Goal: Transaction & Acquisition: Purchase product/service

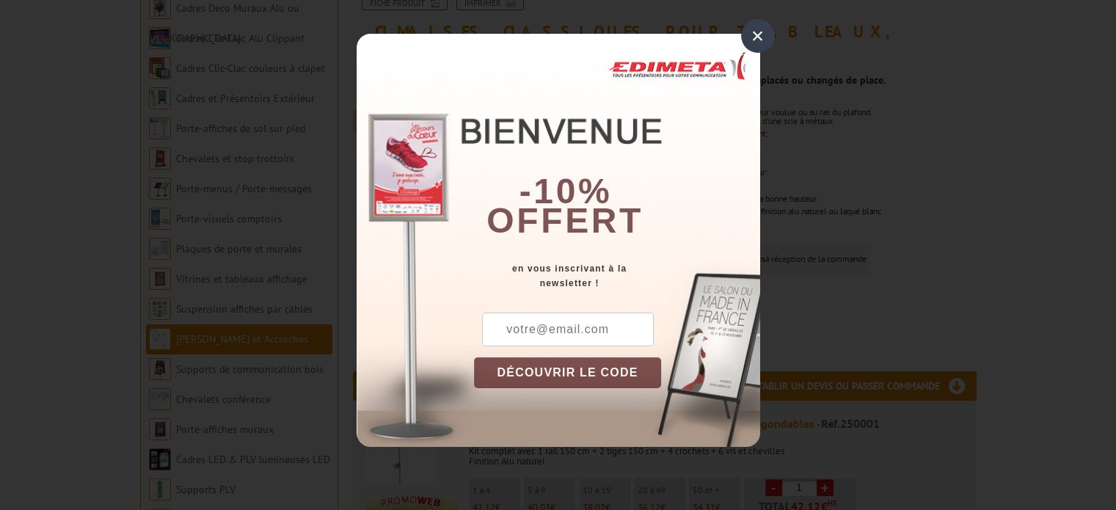
scroll to position [294, 0]
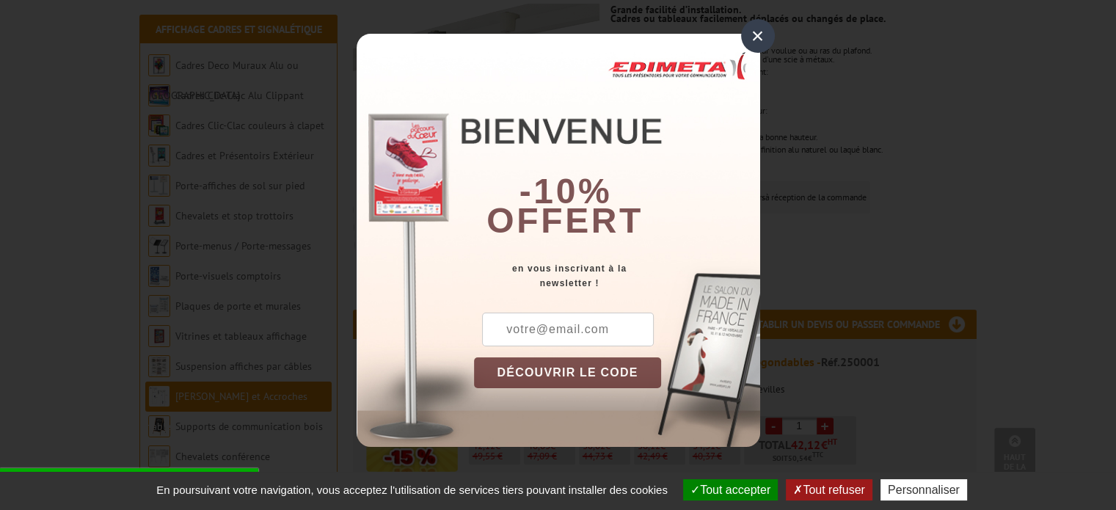
click at [754, 42] on div "×" at bounding box center [758, 36] width 34 height 34
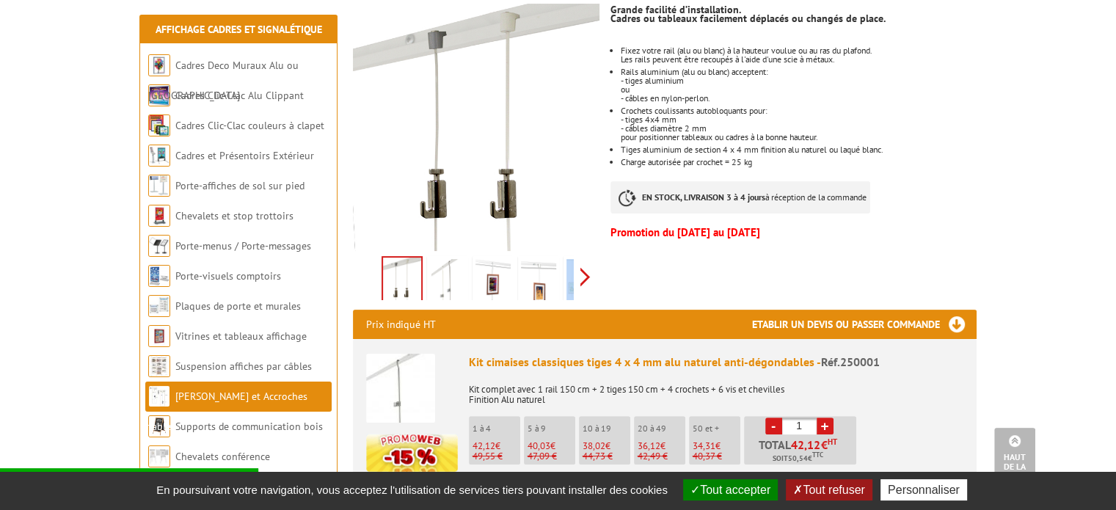
click at [592, 260] on div "Previous Next" at bounding box center [476, 276] width 247 height 51
click at [586, 252] on div "Previous Next" at bounding box center [476, 276] width 247 height 51
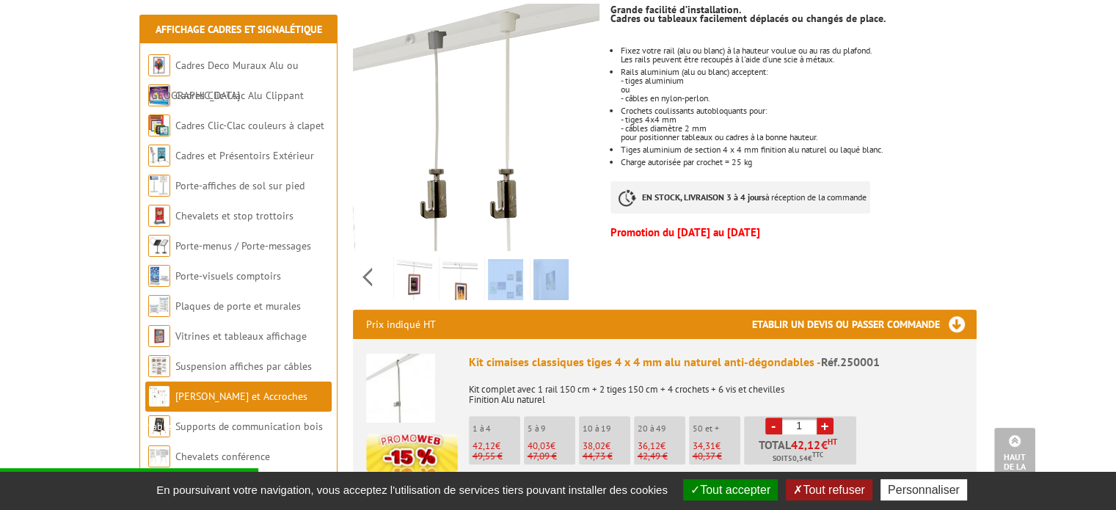
click at [522, 261] on img at bounding box center [505, 282] width 35 height 46
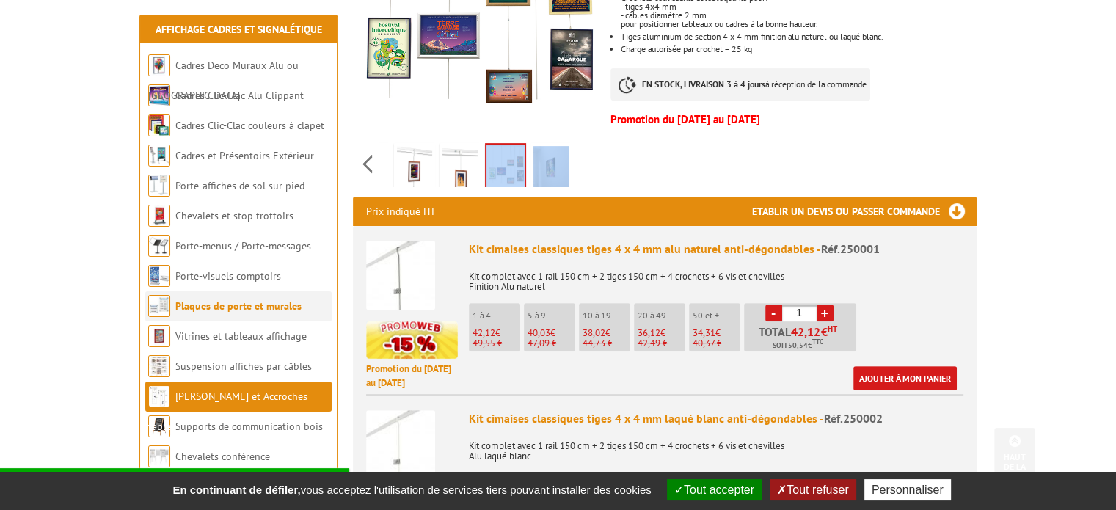
scroll to position [440, 0]
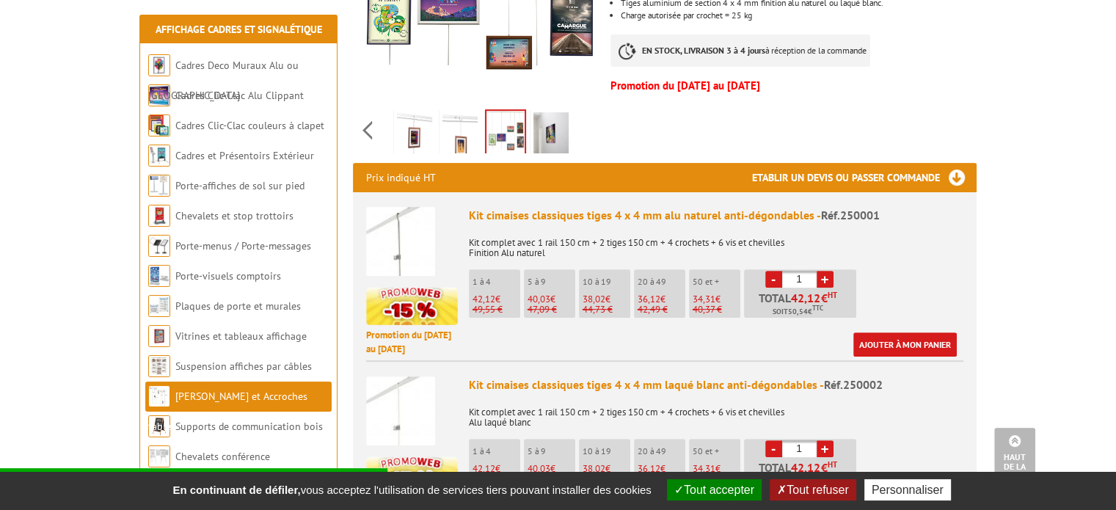
click at [255, 404] on li "[PERSON_NAME] et Accroches tableaux" at bounding box center [238, 397] width 186 height 30
click at [263, 396] on link "[PERSON_NAME] et Accroches tableaux" at bounding box center [227, 411] width 159 height 43
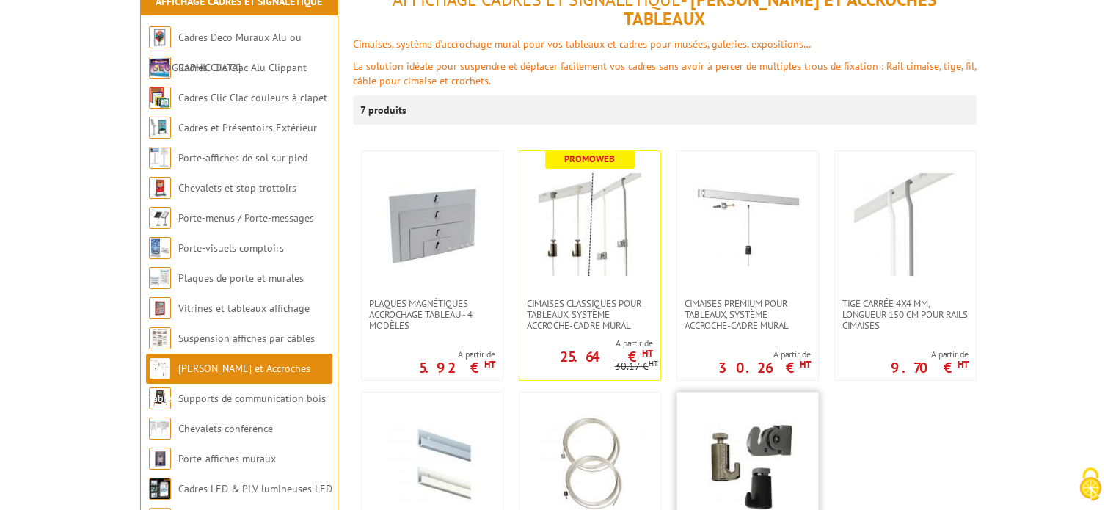
scroll to position [294, 0]
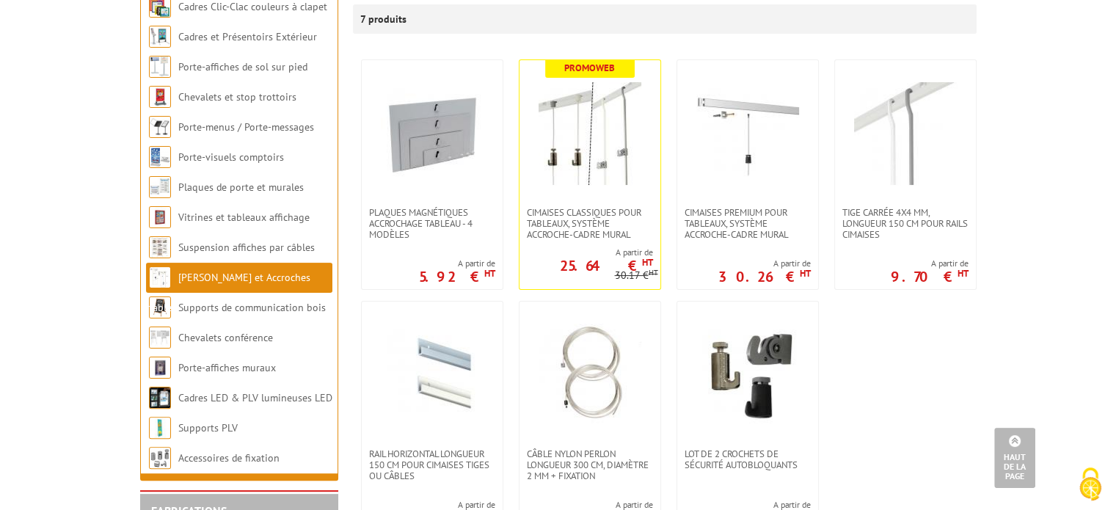
click at [308, 278] on link "[PERSON_NAME] et Accroches tableaux" at bounding box center [229, 292] width 161 height 43
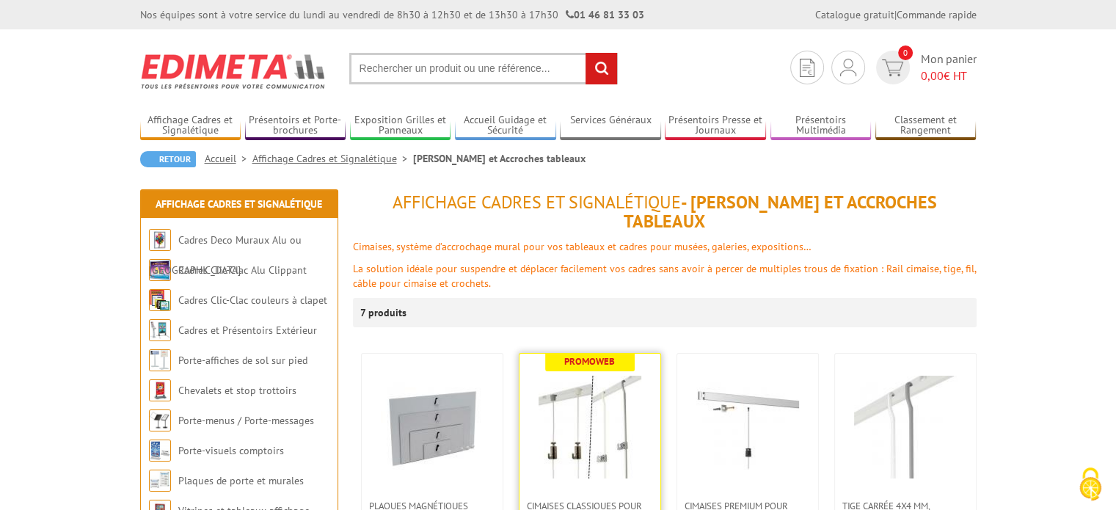
click at [620, 424] on img at bounding box center [590, 427] width 103 height 103
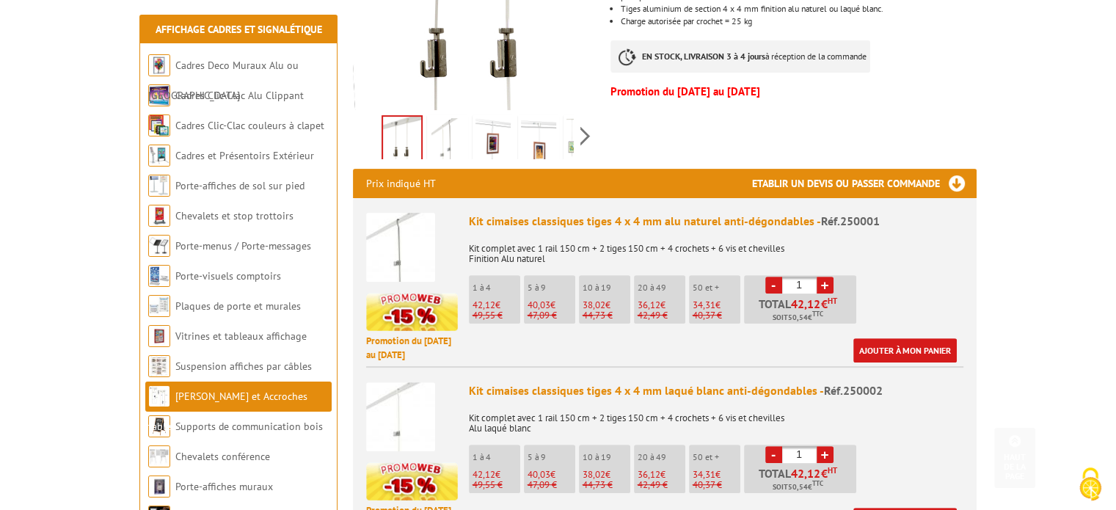
scroll to position [440, 0]
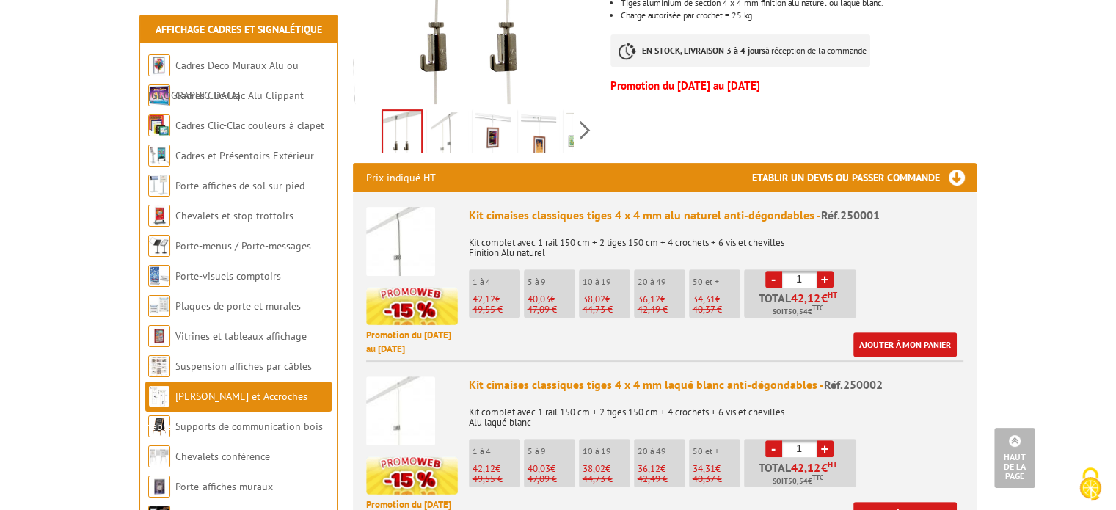
click at [478, 120] on img at bounding box center [493, 135] width 35 height 46
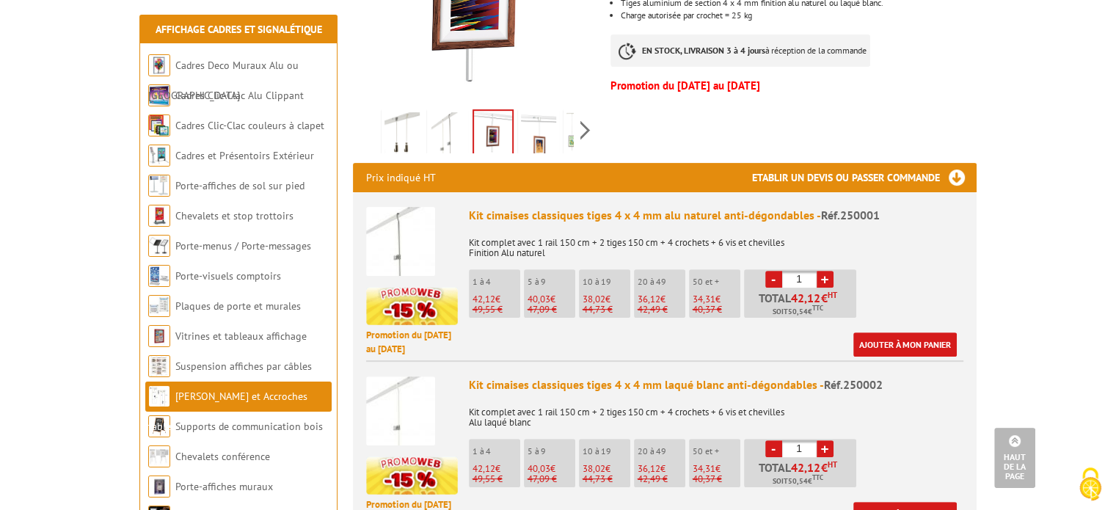
click at [448, 123] on img at bounding box center [447, 135] width 35 height 46
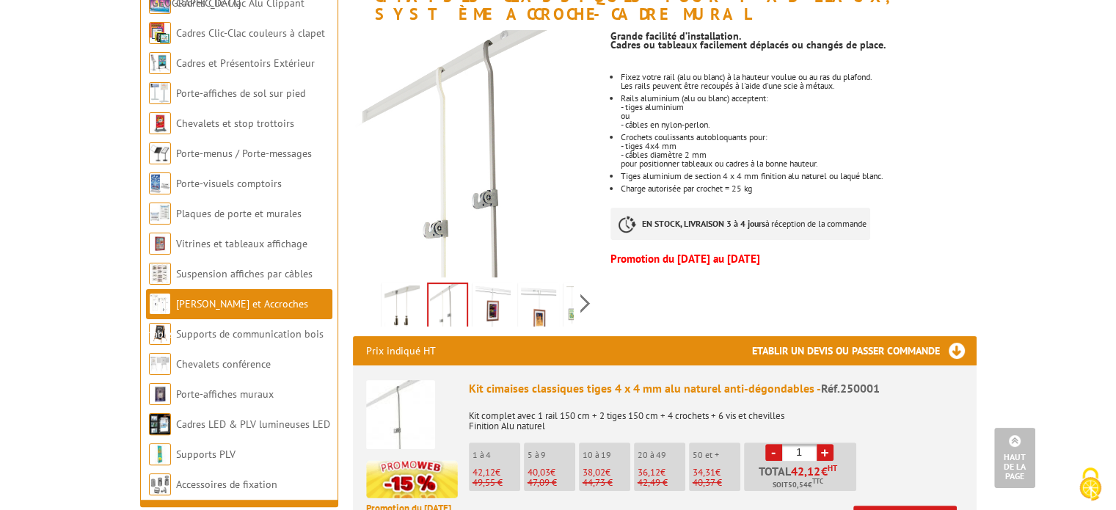
scroll to position [0, 0]
